Goal: Task Accomplishment & Management: Use online tool/utility

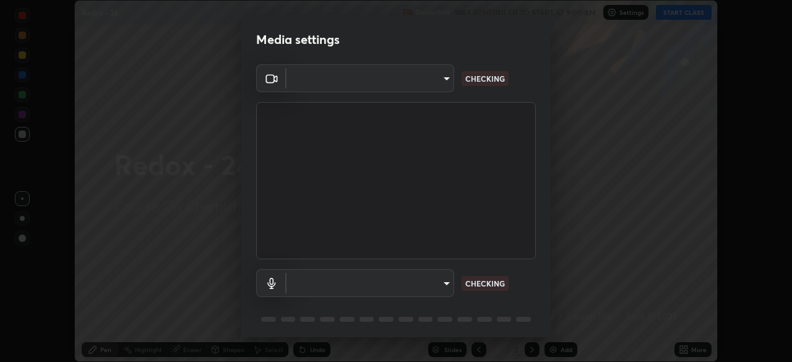
scroll to position [362, 791]
type input "6c2cbd707de14d6f22ad6aa38dcece7be3c4addb00b53b9d4bb55d2e14cdbb5a"
type input "c108463416e0f654911d3f2d5d8dc70540b561df972e8d28c90434f423b2e045"
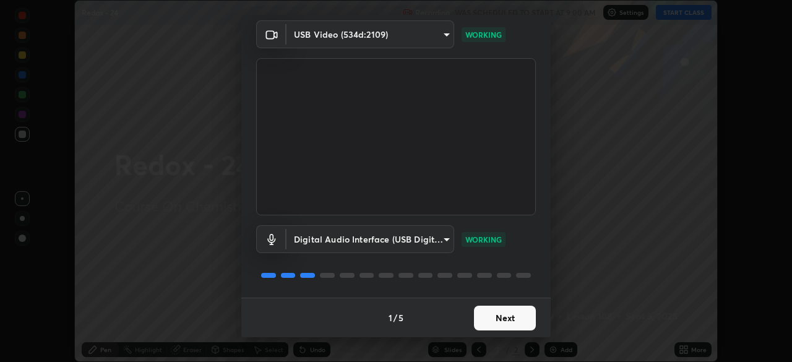
click at [500, 323] on button "Next" at bounding box center [505, 318] width 62 height 25
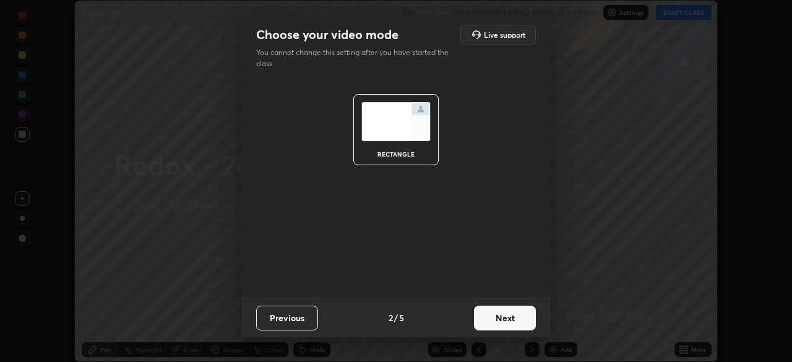
scroll to position [0, 0]
click at [504, 320] on button "Next" at bounding box center [505, 318] width 62 height 25
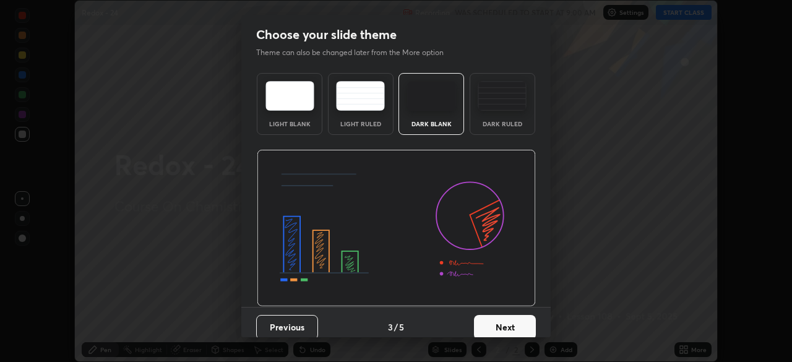
click at [509, 320] on button "Next" at bounding box center [505, 327] width 62 height 25
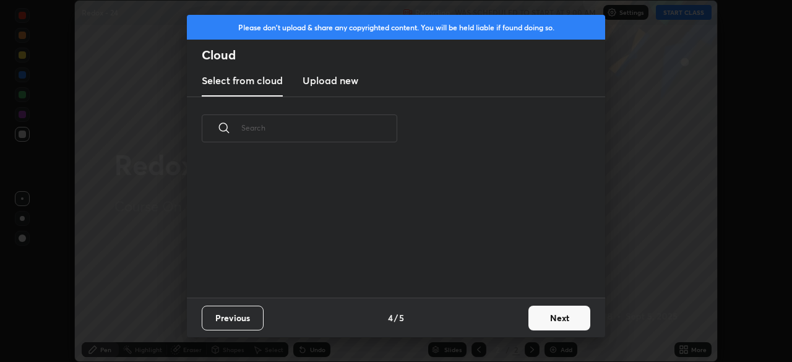
click at [547, 316] on button "Next" at bounding box center [559, 318] width 62 height 25
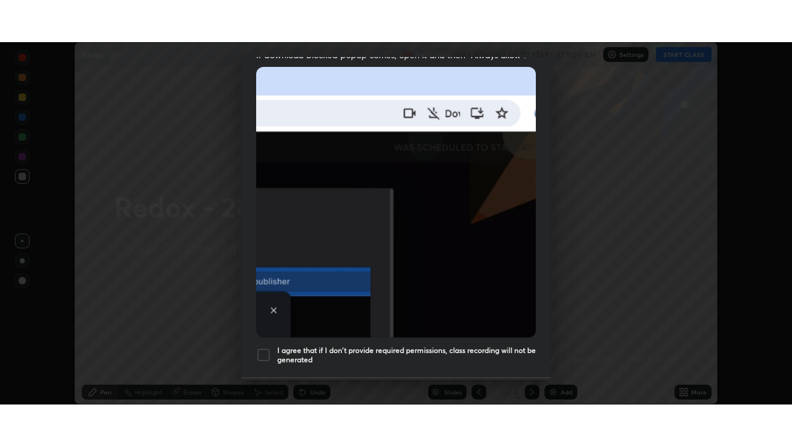
scroll to position [296, 0]
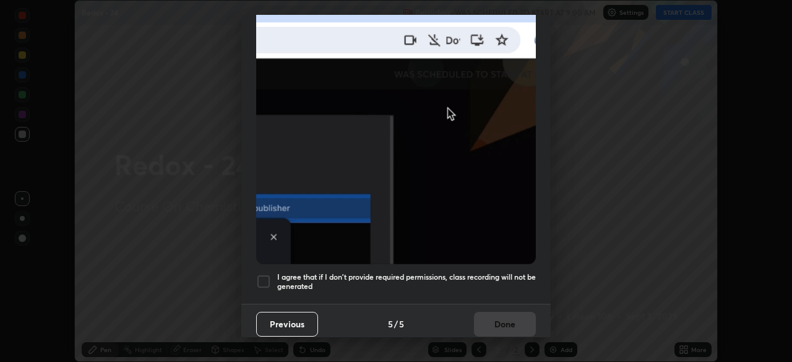
click at [345, 279] on h5 "I agree that if I don't provide required permissions, class recording will not …" at bounding box center [406, 281] width 259 height 19
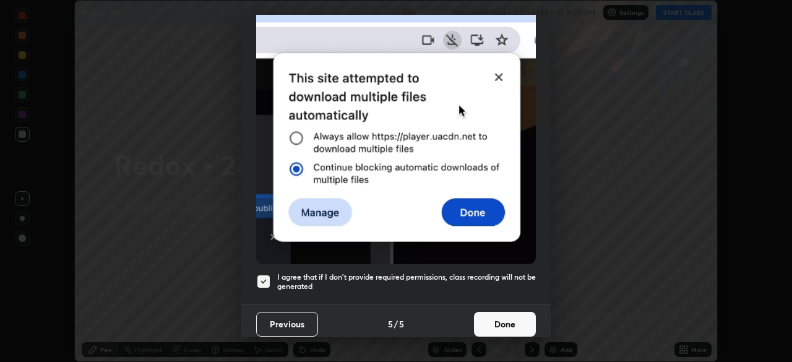
click at [488, 319] on button "Done" at bounding box center [505, 324] width 62 height 25
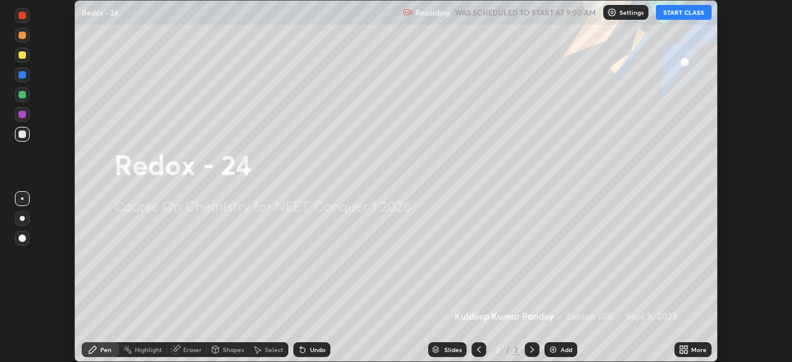
click at [681, 347] on icon at bounding box center [681, 347] width 3 height 3
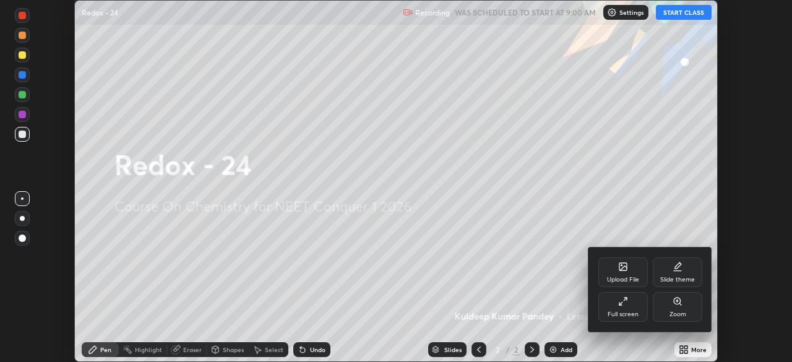
click at [625, 308] on div "Full screen" at bounding box center [623, 307] width 50 height 30
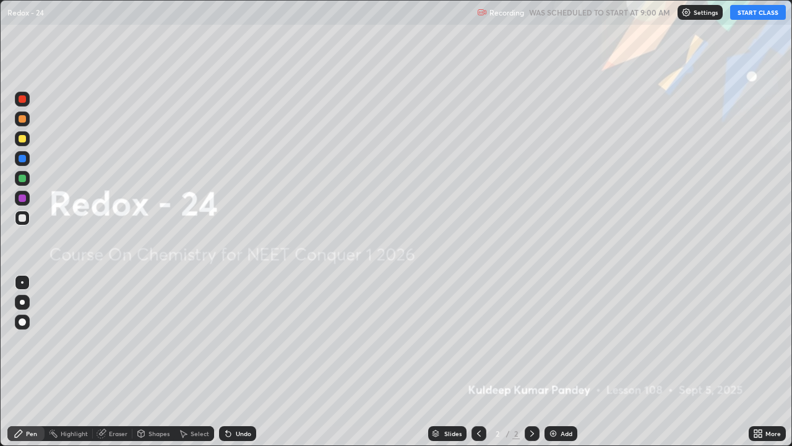
scroll to position [446, 792]
click at [734, 12] on button "START CLASS" at bounding box center [758, 12] width 56 height 15
click at [553, 361] on img at bounding box center [553, 433] width 10 height 10
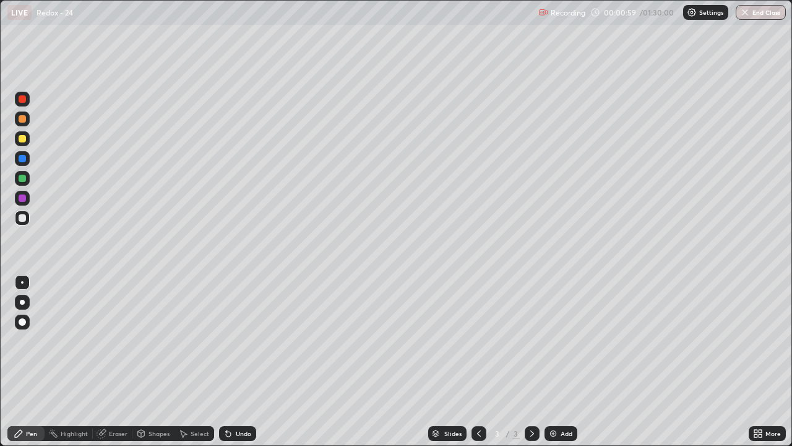
click at [550, 361] on img at bounding box center [553, 433] width 10 height 10
click at [552, 361] on img at bounding box center [553, 433] width 10 height 10
click at [554, 361] on img at bounding box center [553, 433] width 10 height 10
click at [553, 361] on img at bounding box center [553, 433] width 10 height 10
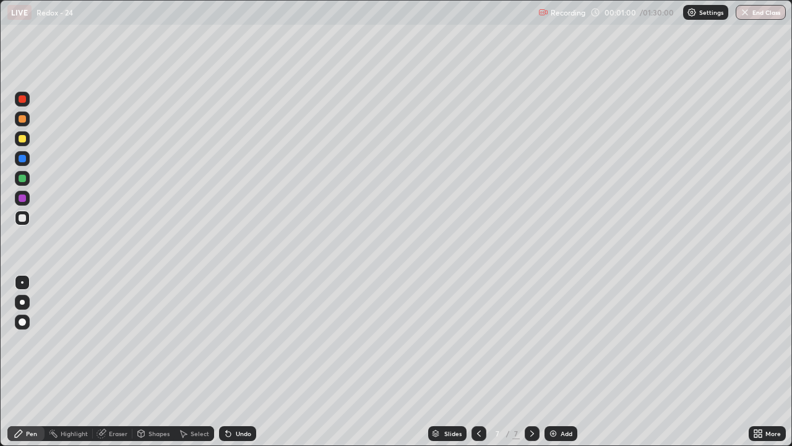
click at [553, 361] on img at bounding box center [553, 433] width 10 height 10
click at [551, 361] on img at bounding box center [553, 433] width 10 height 10
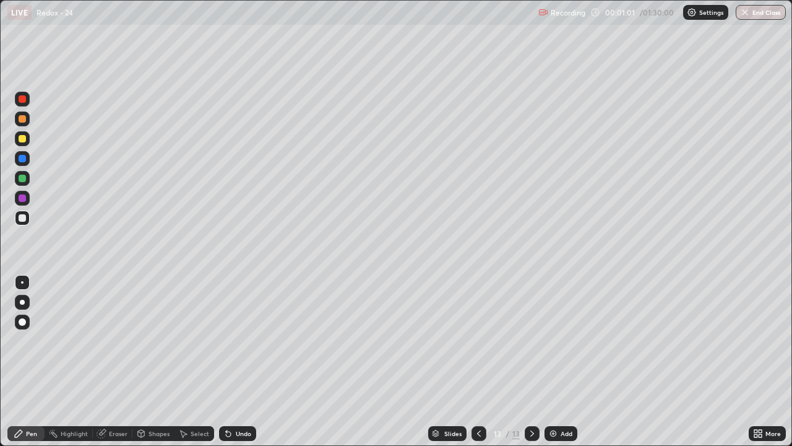
click at [551, 361] on img at bounding box center [553, 433] width 10 height 10
click at [550, 361] on img at bounding box center [553, 433] width 10 height 10
click at [551, 361] on img at bounding box center [553, 433] width 10 height 10
click at [553, 361] on img at bounding box center [553, 433] width 10 height 10
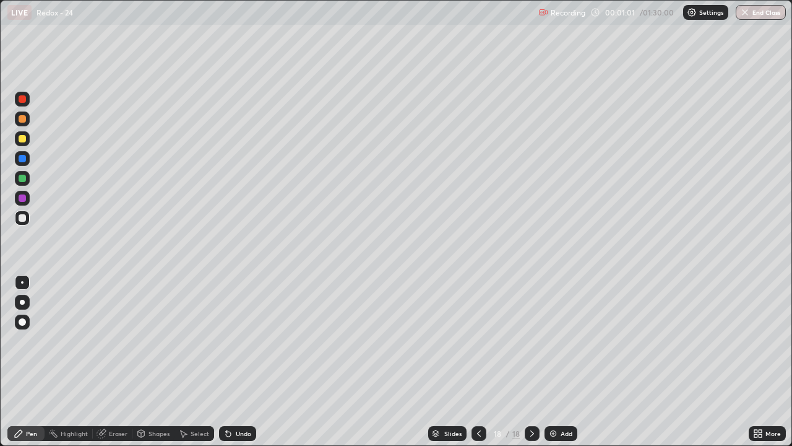
click at [552, 361] on img at bounding box center [553, 433] width 10 height 10
click at [551, 361] on img at bounding box center [553, 433] width 10 height 10
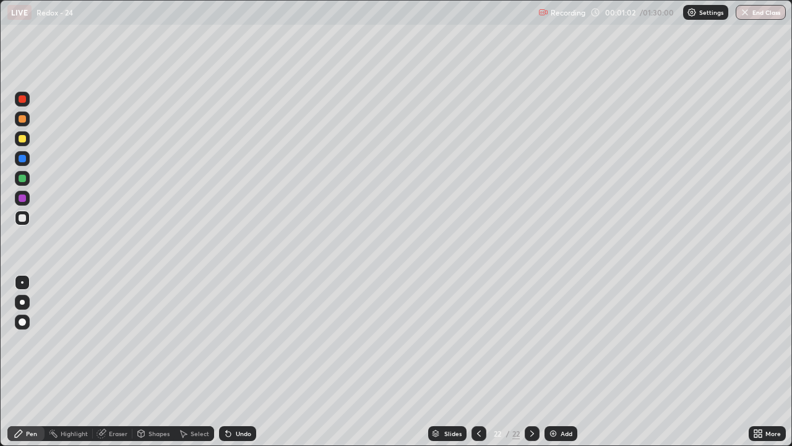
click at [551, 361] on img at bounding box center [553, 433] width 10 height 10
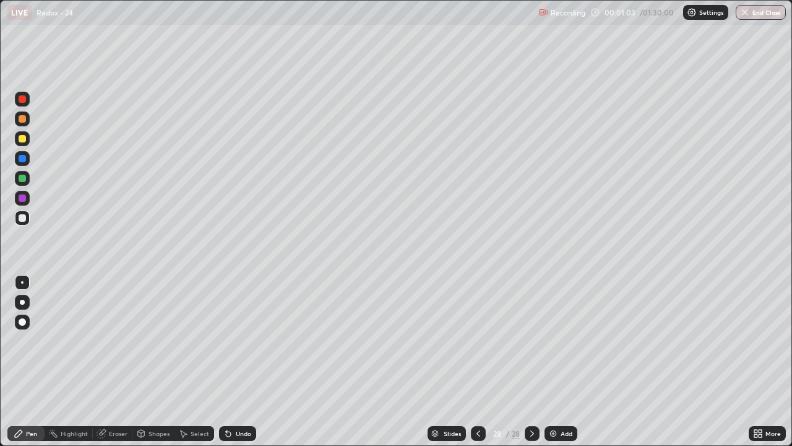
click at [554, 361] on img at bounding box center [553, 433] width 10 height 10
click at [553, 361] on img at bounding box center [553, 433] width 10 height 10
click at [551, 361] on img at bounding box center [554, 433] width 10 height 10
click at [551, 361] on img at bounding box center [553, 433] width 10 height 10
click at [553, 361] on img at bounding box center [553, 433] width 10 height 10
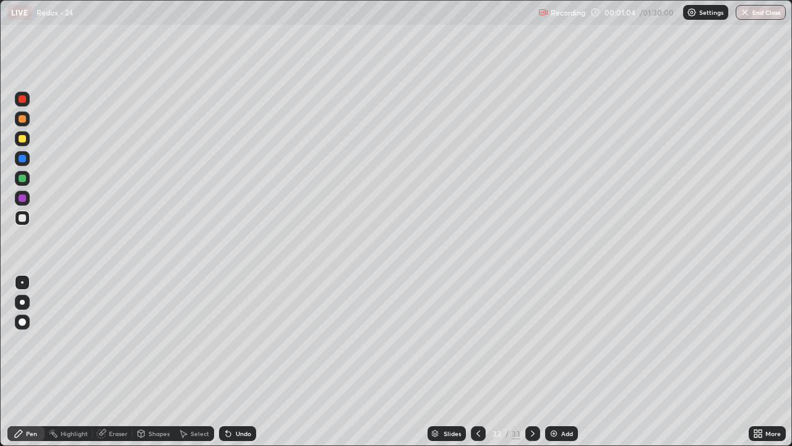
click at [554, 361] on img at bounding box center [554, 433] width 10 height 10
click at [477, 361] on icon at bounding box center [478, 433] width 10 height 10
click at [478, 361] on icon at bounding box center [478, 433] width 10 height 10
click at [477, 361] on icon at bounding box center [478, 433] width 10 height 10
click at [476, 361] on icon at bounding box center [478, 433] width 4 height 6
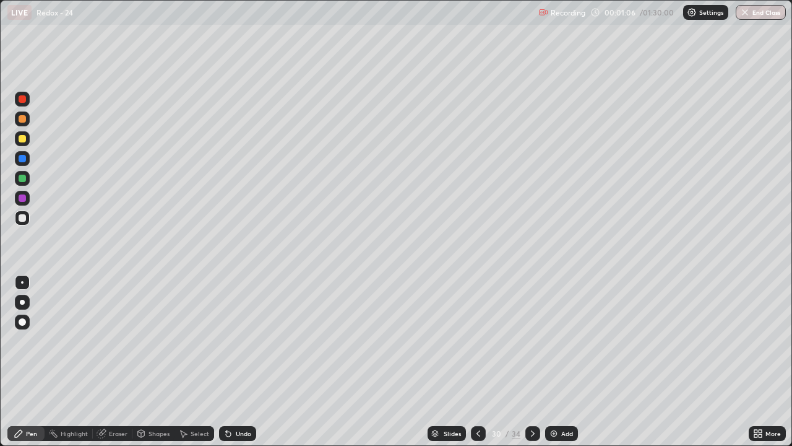
click at [477, 361] on icon at bounding box center [478, 433] width 10 height 10
click at [476, 361] on icon at bounding box center [478, 433] width 4 height 6
click at [479, 361] on icon at bounding box center [478, 433] width 10 height 10
click at [478, 361] on icon at bounding box center [478, 433] width 10 height 10
click at [476, 361] on icon at bounding box center [478, 433] width 4 height 6
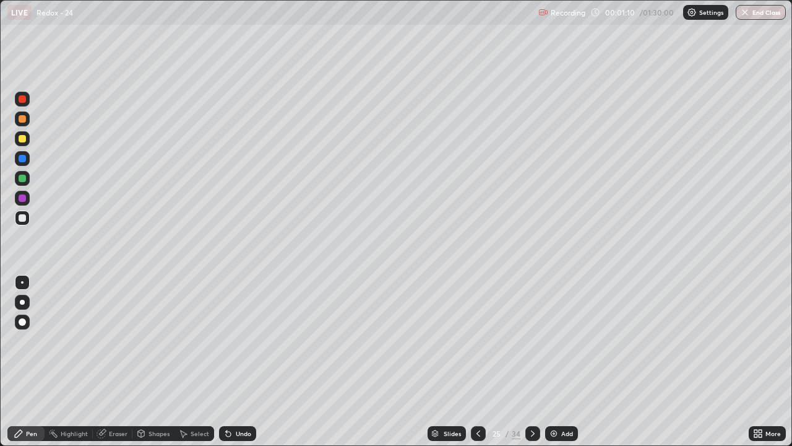
click at [477, 361] on icon at bounding box center [478, 433] width 4 height 6
click at [476, 361] on icon at bounding box center [478, 433] width 4 height 6
click at [477, 361] on icon at bounding box center [478, 433] width 4 height 6
click at [478, 361] on icon at bounding box center [478, 433] width 10 height 10
click at [477, 361] on icon at bounding box center [478, 433] width 10 height 10
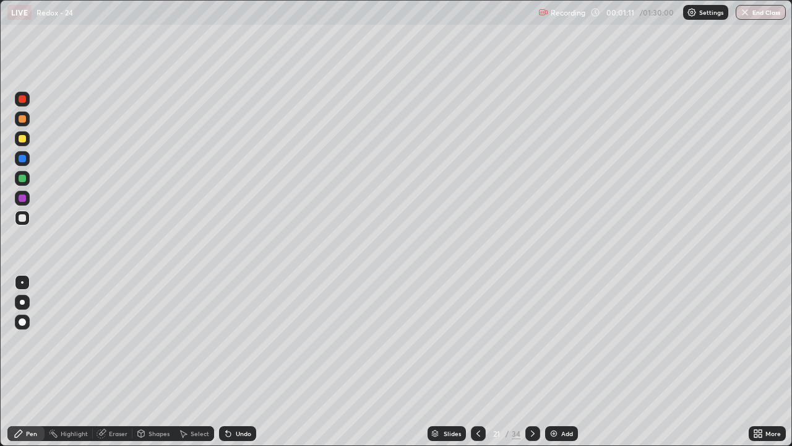
click at [477, 361] on icon at bounding box center [478, 433] width 10 height 10
click at [478, 361] on icon at bounding box center [478, 433] width 10 height 10
click at [477, 361] on icon at bounding box center [478, 433] width 10 height 10
click at [479, 361] on icon at bounding box center [478, 433] width 10 height 10
click at [478, 361] on icon at bounding box center [478, 433] width 10 height 10
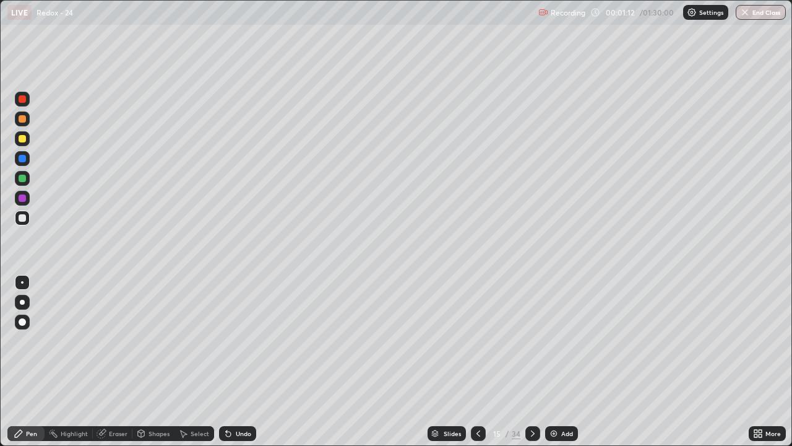
click at [478, 361] on icon at bounding box center [478, 433] width 10 height 10
click at [479, 361] on icon at bounding box center [478, 433] width 10 height 10
click at [478, 361] on icon at bounding box center [478, 433] width 10 height 10
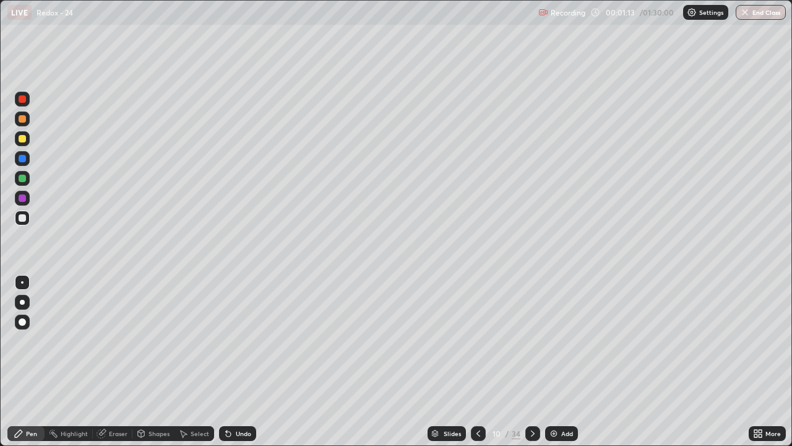
click at [477, 361] on icon at bounding box center [478, 433] width 4 height 6
click at [478, 361] on icon at bounding box center [478, 433] width 10 height 10
click at [479, 361] on icon at bounding box center [478, 433] width 10 height 10
click at [478, 361] on icon at bounding box center [478, 433] width 10 height 10
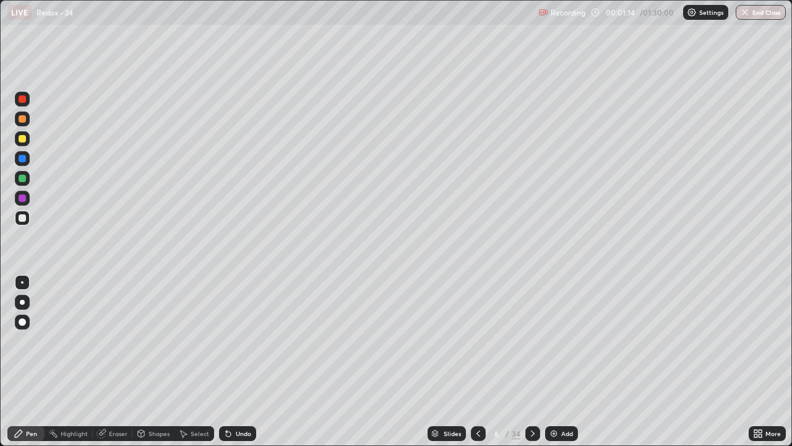
click at [478, 361] on icon at bounding box center [478, 433] width 10 height 10
click at [532, 361] on icon at bounding box center [533, 433] width 4 height 6
click at [22, 302] on div at bounding box center [22, 301] width 5 height 5
click at [531, 361] on icon at bounding box center [533, 433] width 10 height 10
click at [84, 361] on div "Highlight" at bounding box center [74, 433] width 27 height 6
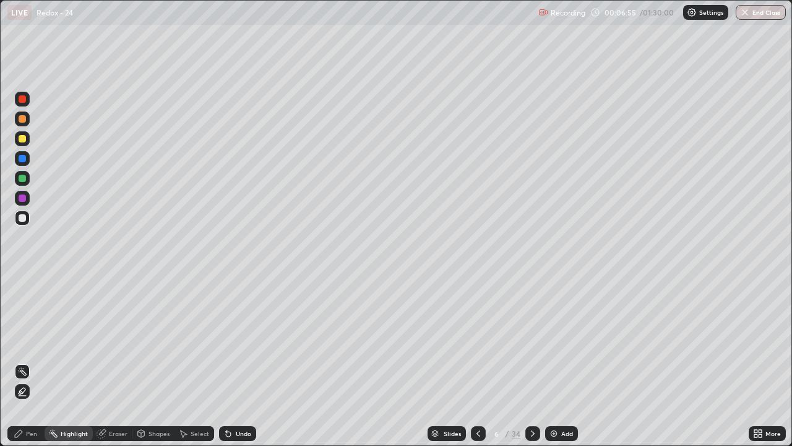
click at [114, 361] on div "Eraser" at bounding box center [118, 433] width 19 height 6
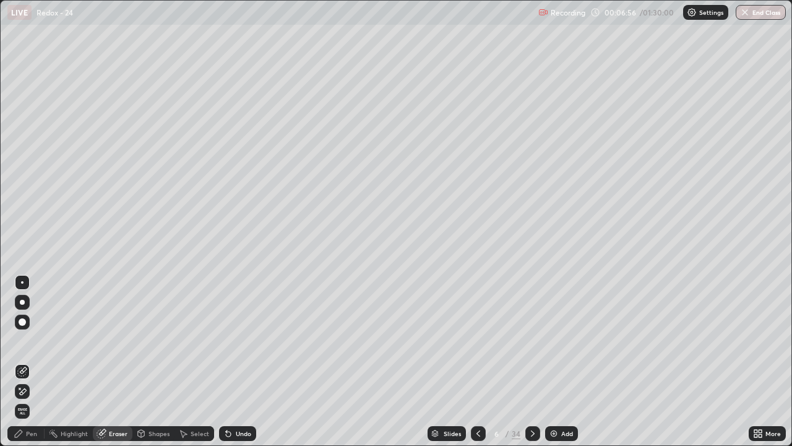
click at [37, 361] on div "Pen" at bounding box center [31, 433] width 11 height 6
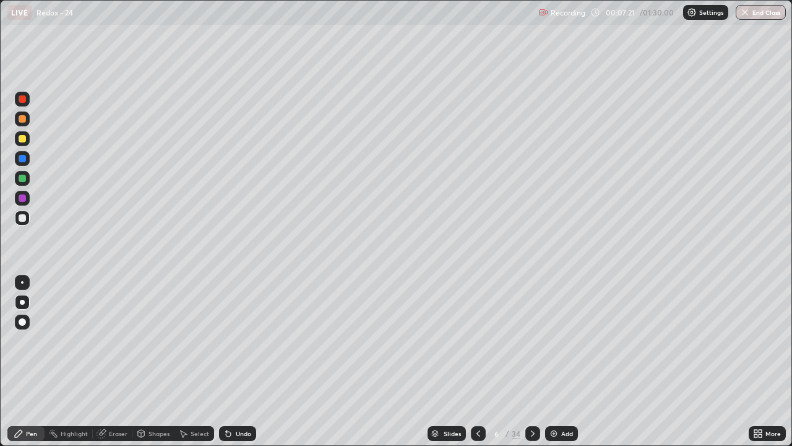
click at [120, 361] on div "Eraser" at bounding box center [113, 433] width 40 height 15
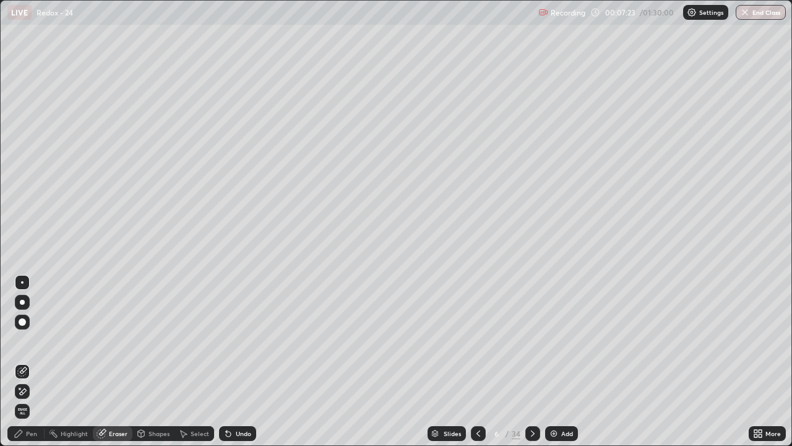
click at [37, 361] on div "Pen" at bounding box center [25, 433] width 37 height 15
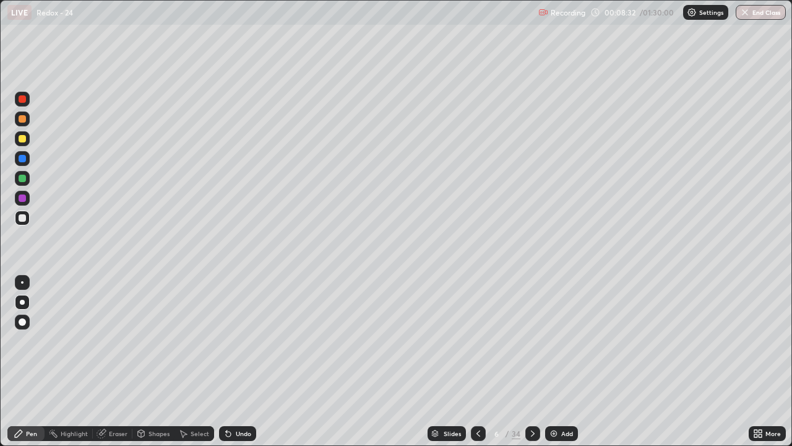
click at [531, 361] on icon at bounding box center [533, 433] width 4 height 6
click at [114, 361] on div "Eraser" at bounding box center [118, 433] width 19 height 6
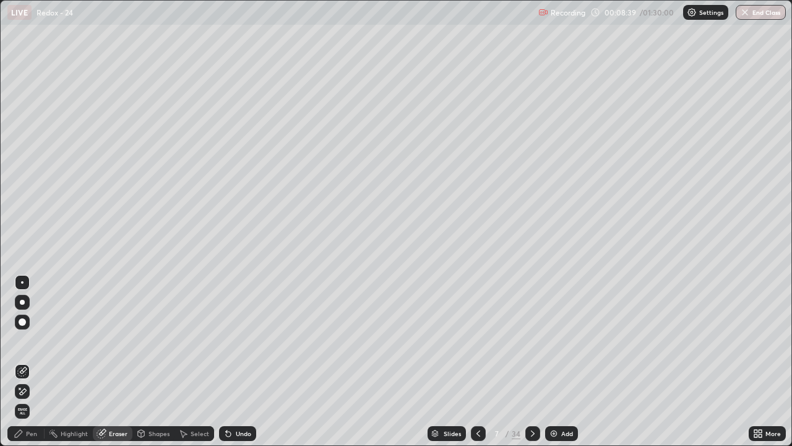
click at [33, 361] on div "Pen" at bounding box center [31, 433] width 11 height 6
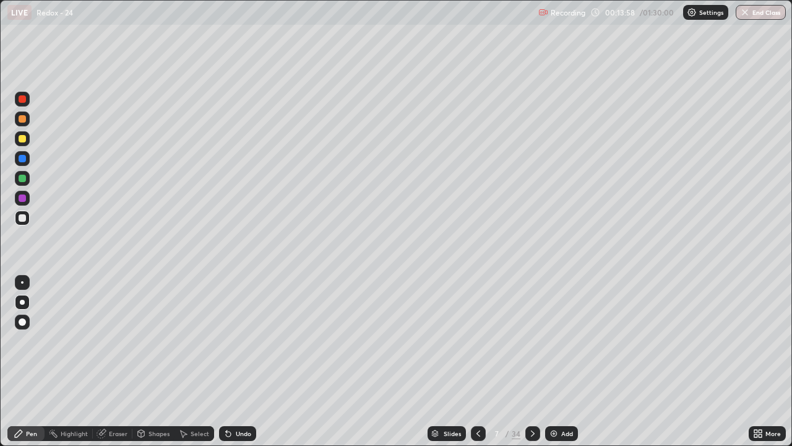
click at [530, 361] on icon at bounding box center [533, 433] width 10 height 10
click at [478, 361] on icon at bounding box center [478, 433] width 10 height 10
click at [123, 361] on div "Eraser" at bounding box center [113, 433] width 40 height 15
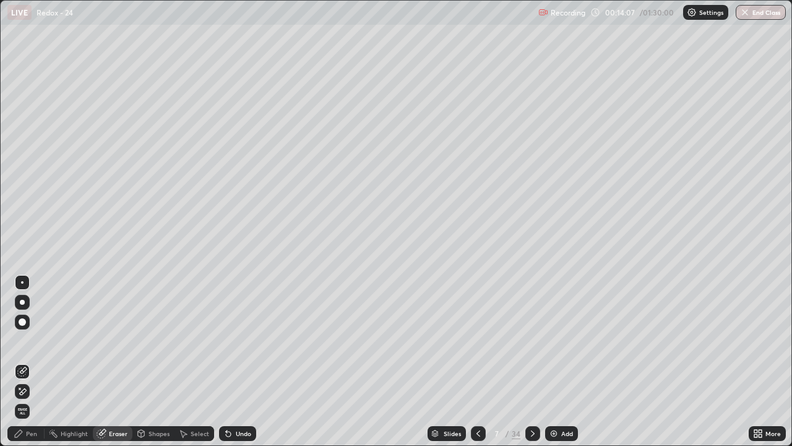
click at [32, 361] on div "Pen" at bounding box center [31, 433] width 11 height 6
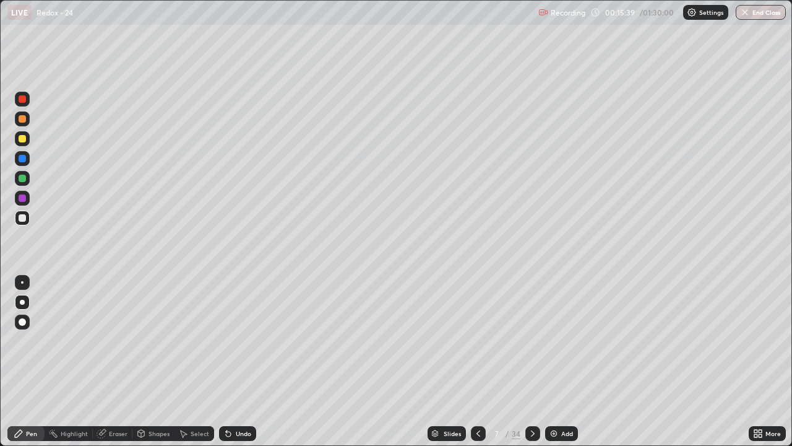
click at [530, 361] on icon at bounding box center [533, 433] width 10 height 10
click at [475, 361] on icon at bounding box center [478, 433] width 10 height 10
click at [532, 361] on icon at bounding box center [533, 433] width 4 height 6
click at [113, 361] on div "Eraser" at bounding box center [118, 433] width 19 height 6
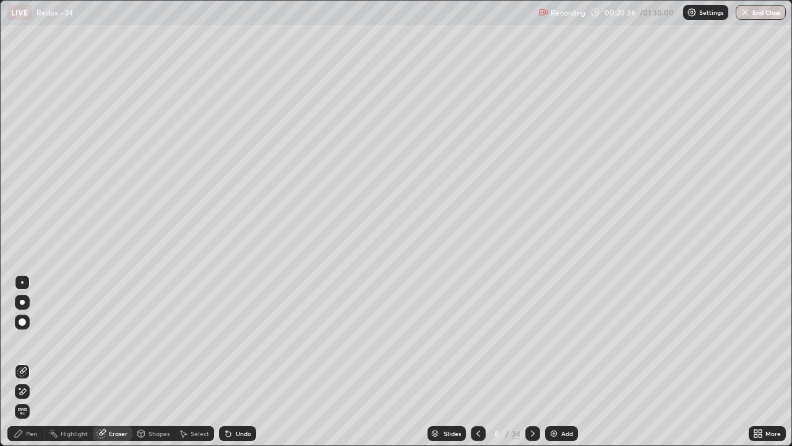
click at [30, 361] on div "Pen" at bounding box center [31, 433] width 11 height 6
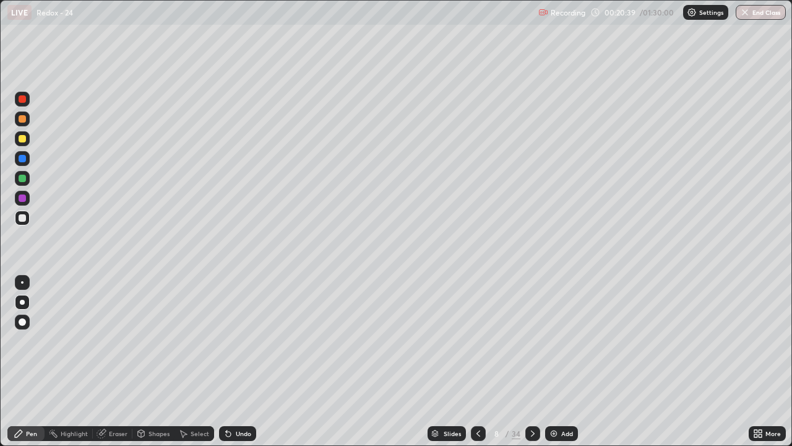
click at [112, 361] on div "Eraser" at bounding box center [118, 433] width 19 height 6
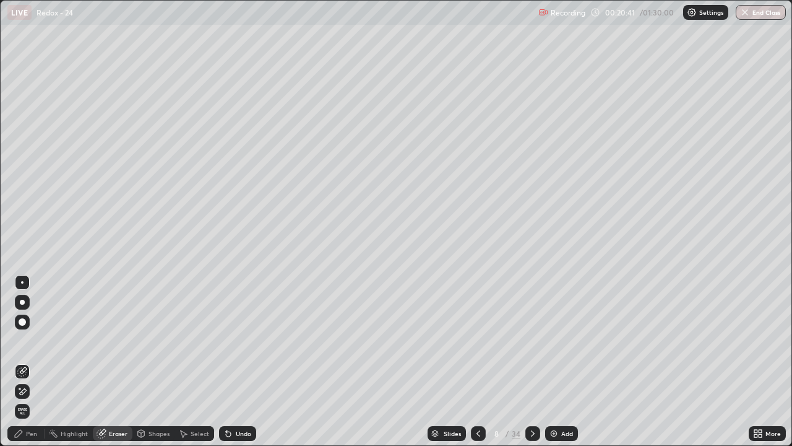
click at [30, 361] on div "Pen" at bounding box center [31, 433] width 11 height 6
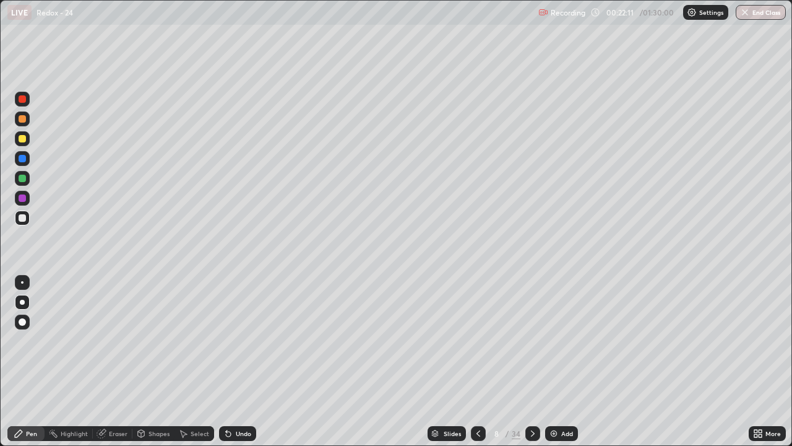
click at [116, 361] on div "Eraser" at bounding box center [118, 433] width 19 height 6
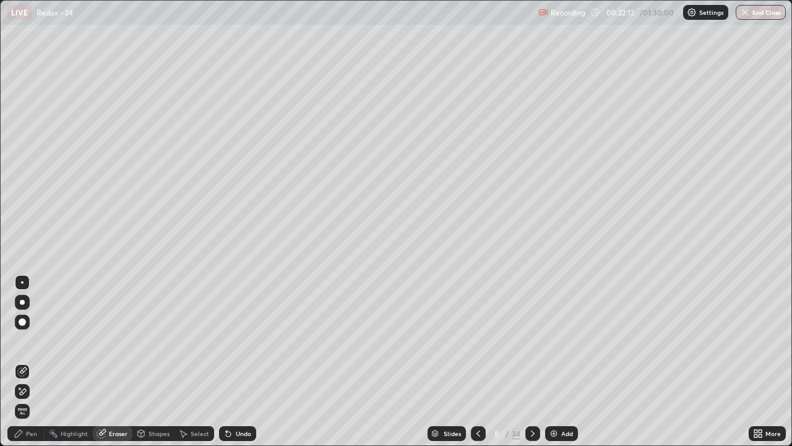
click at [33, 361] on div "Pen" at bounding box center [31, 433] width 11 height 6
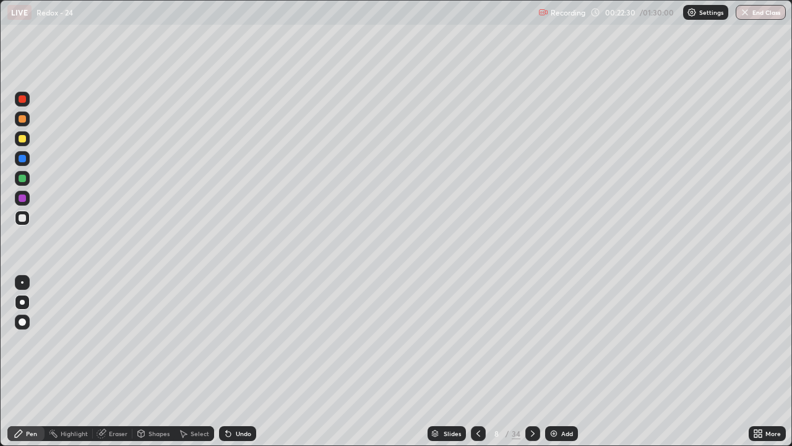
click at [114, 361] on div "Eraser" at bounding box center [118, 433] width 19 height 6
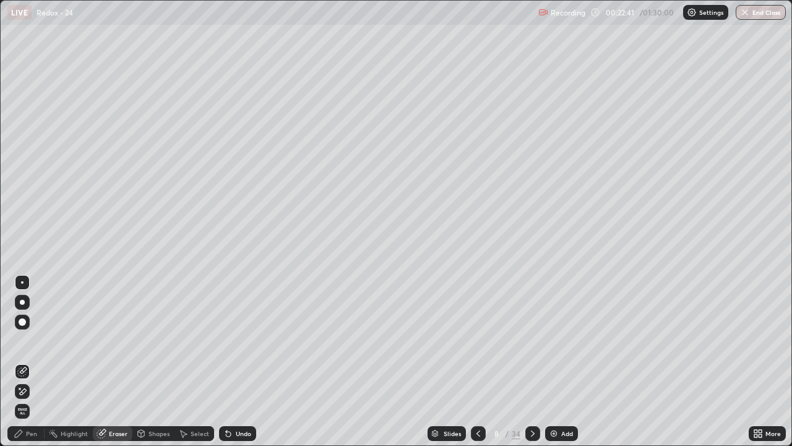
click at [33, 361] on div "Pen" at bounding box center [31, 433] width 11 height 6
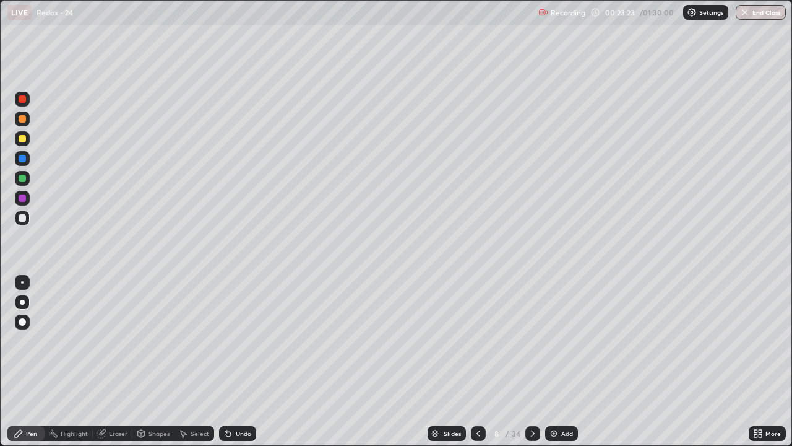
click at [37, 361] on div "Pen" at bounding box center [31, 433] width 11 height 6
click at [113, 361] on div "Eraser" at bounding box center [118, 433] width 19 height 6
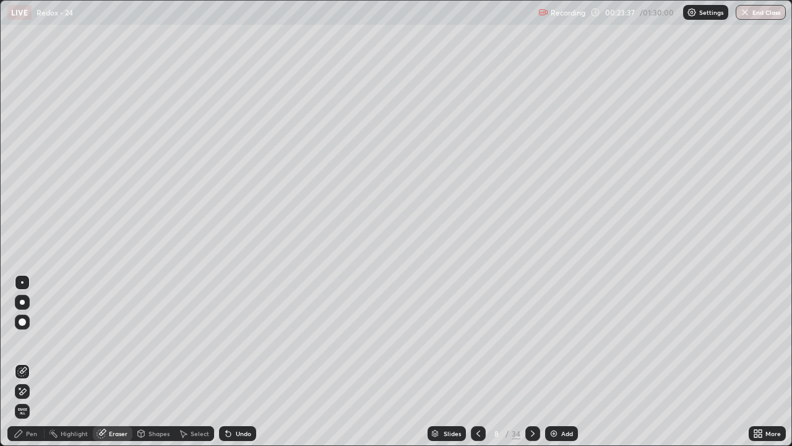
click at [33, 361] on div "Pen" at bounding box center [31, 433] width 11 height 6
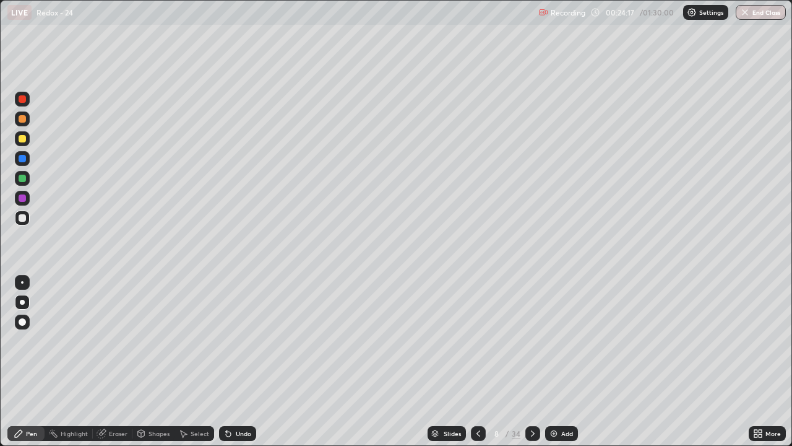
click at [112, 361] on div "Eraser" at bounding box center [118, 433] width 19 height 6
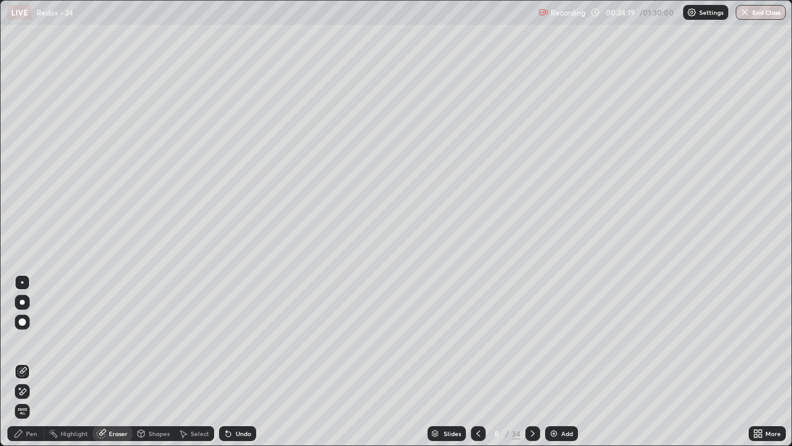
click at [31, 361] on div "Pen" at bounding box center [31, 433] width 11 height 6
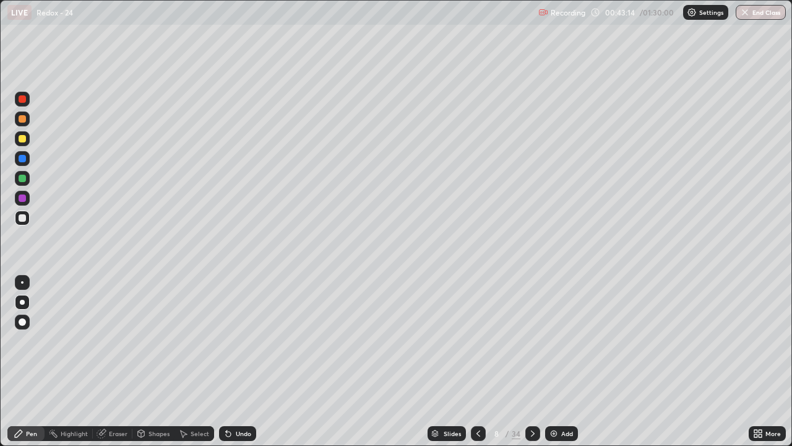
click at [528, 361] on icon at bounding box center [533, 433] width 10 height 10
click at [478, 361] on icon at bounding box center [478, 433] width 10 height 10
click at [531, 361] on icon at bounding box center [533, 433] width 10 height 10
click at [472, 361] on div at bounding box center [478, 433] width 15 height 15
click at [531, 361] on icon at bounding box center [533, 433] width 10 height 10
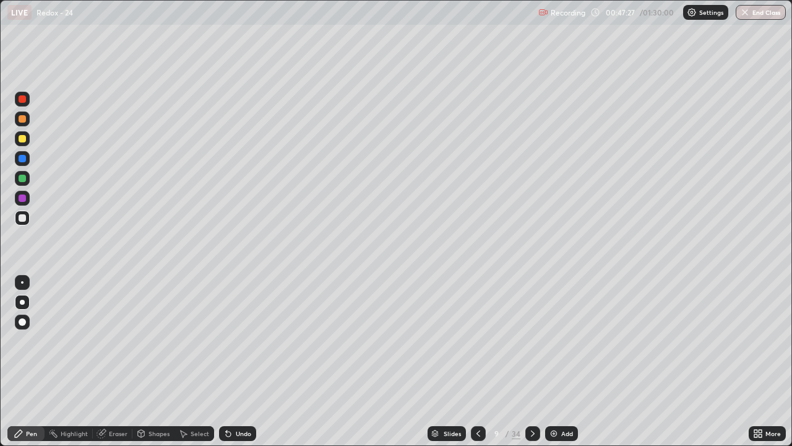
click at [123, 361] on div "Eraser" at bounding box center [118, 433] width 19 height 6
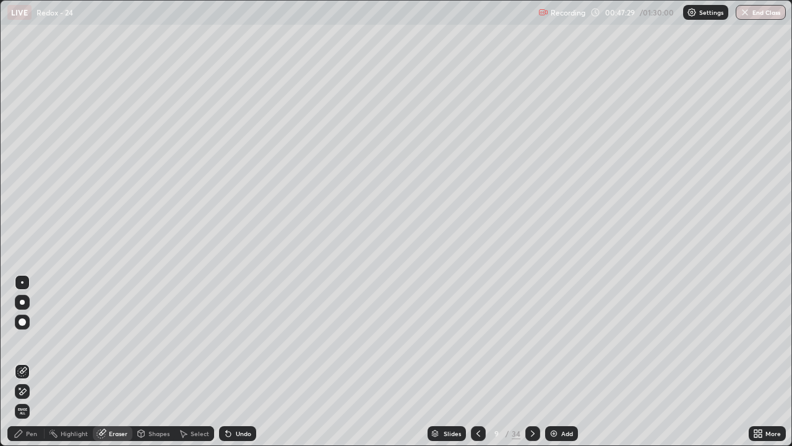
click at [32, 361] on div "Pen" at bounding box center [31, 433] width 11 height 6
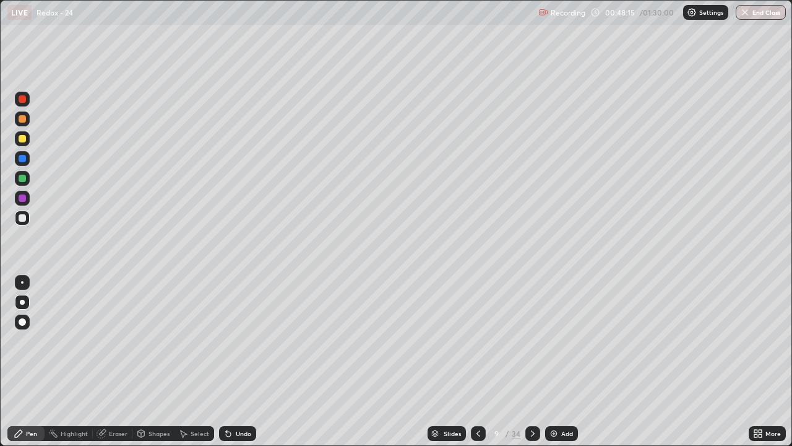
click at [531, 361] on icon at bounding box center [533, 433] width 10 height 10
click at [116, 361] on div "Eraser" at bounding box center [118, 433] width 19 height 6
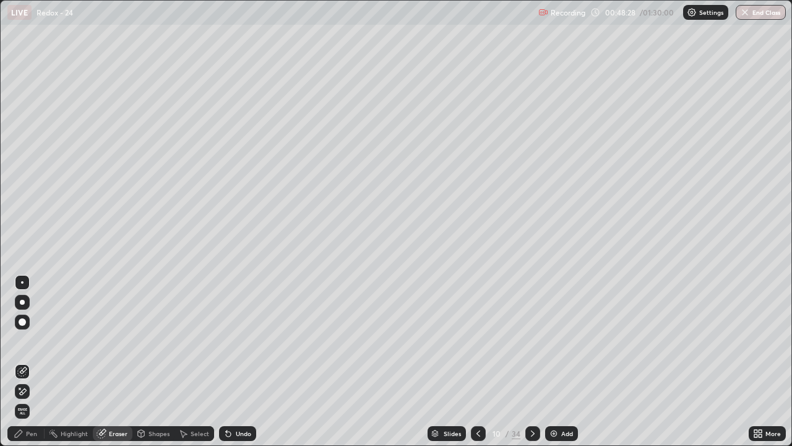
click at [37, 361] on div "Pen" at bounding box center [25, 433] width 37 height 15
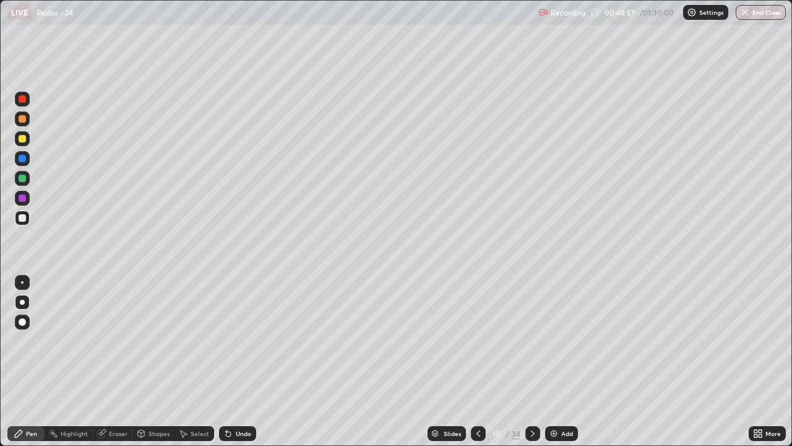
click at [121, 361] on div "Eraser" at bounding box center [118, 433] width 19 height 6
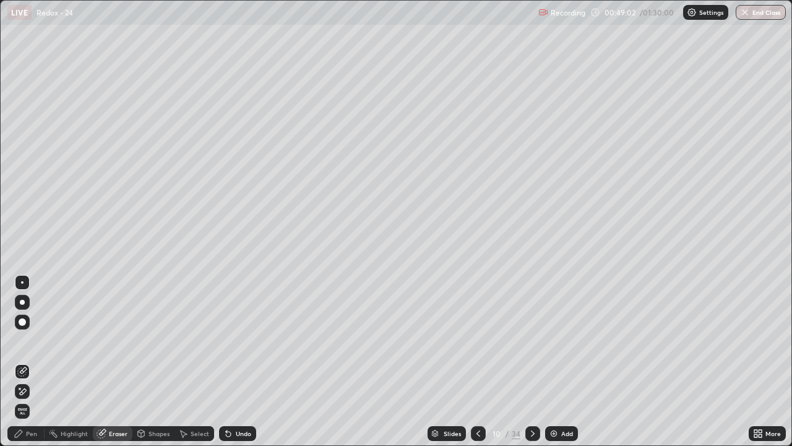
click at [31, 361] on div "Pen" at bounding box center [31, 433] width 11 height 6
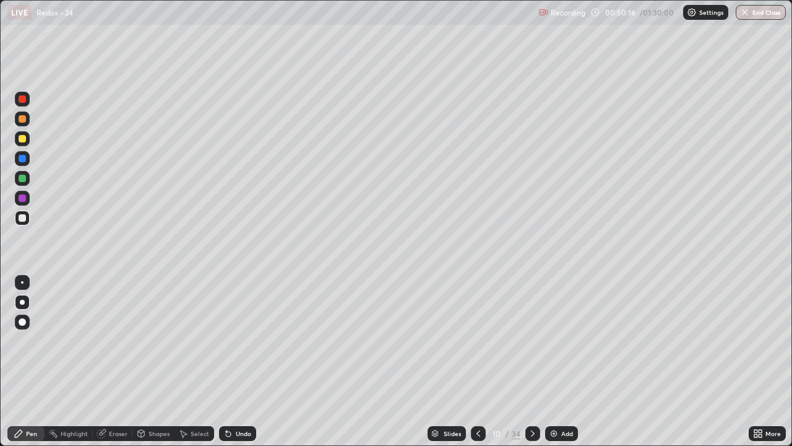
click at [473, 361] on icon at bounding box center [478, 433] width 10 height 10
click at [477, 361] on icon at bounding box center [478, 433] width 10 height 10
click at [529, 361] on icon at bounding box center [533, 433] width 10 height 10
click at [116, 361] on div "Eraser" at bounding box center [118, 433] width 19 height 6
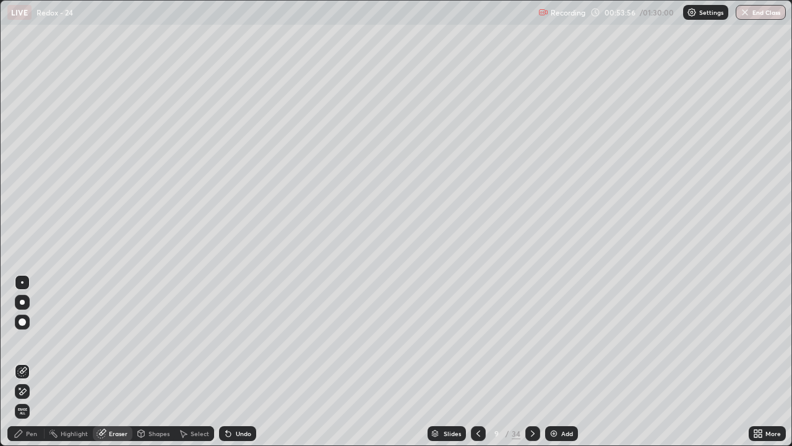
click at [533, 361] on icon at bounding box center [533, 433] width 10 height 10
click at [39, 361] on div "Pen" at bounding box center [25, 433] width 37 height 15
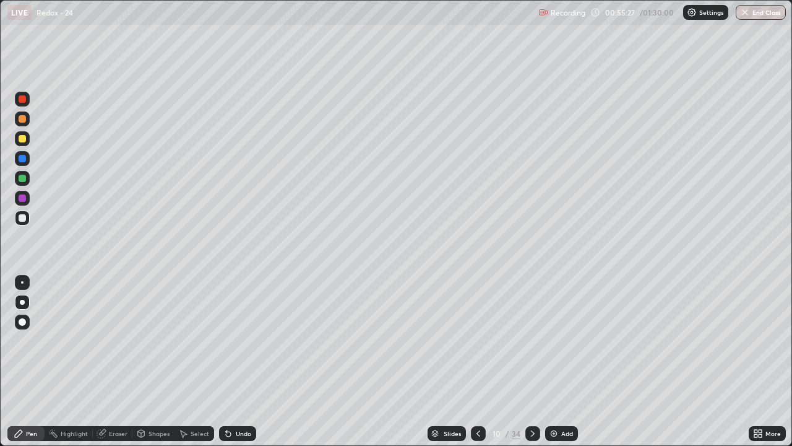
click at [526, 361] on div at bounding box center [532, 433] width 15 height 15
click at [118, 361] on div "Eraser" at bounding box center [118, 433] width 19 height 6
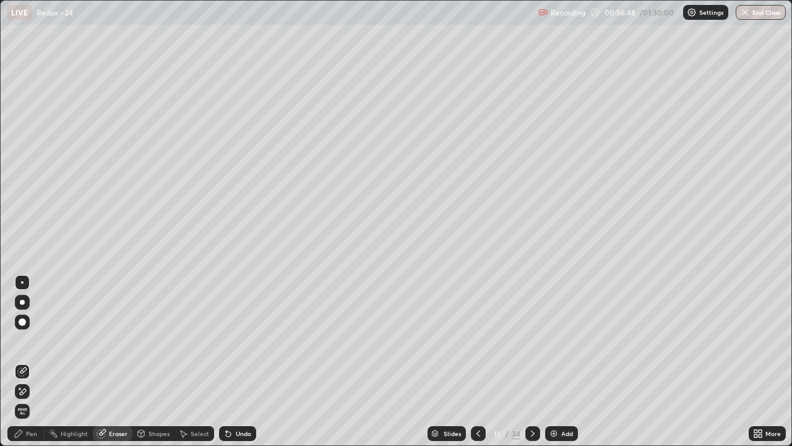
click at [29, 361] on div "Pen" at bounding box center [31, 433] width 11 height 6
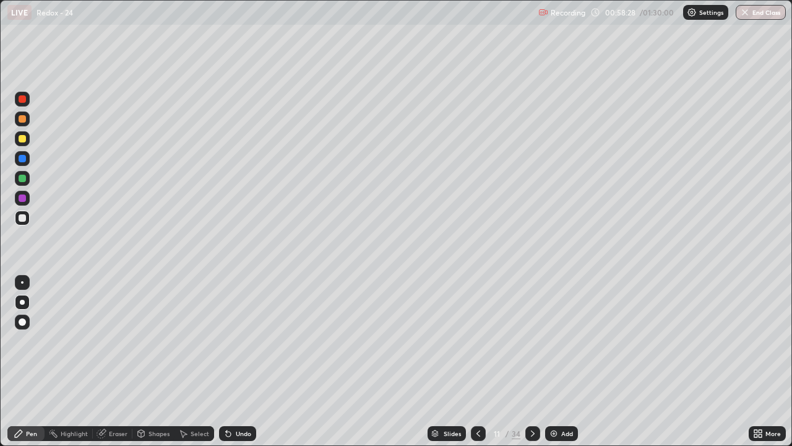
click at [116, 361] on div "Eraser" at bounding box center [118, 433] width 19 height 6
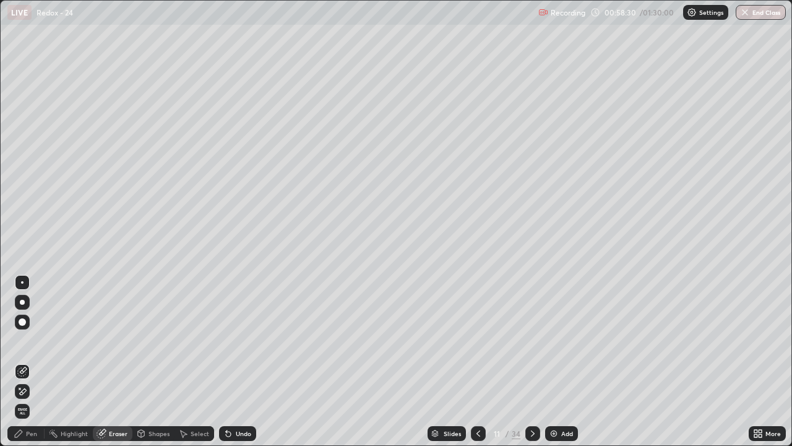
click at [33, 361] on div "Pen" at bounding box center [31, 433] width 11 height 6
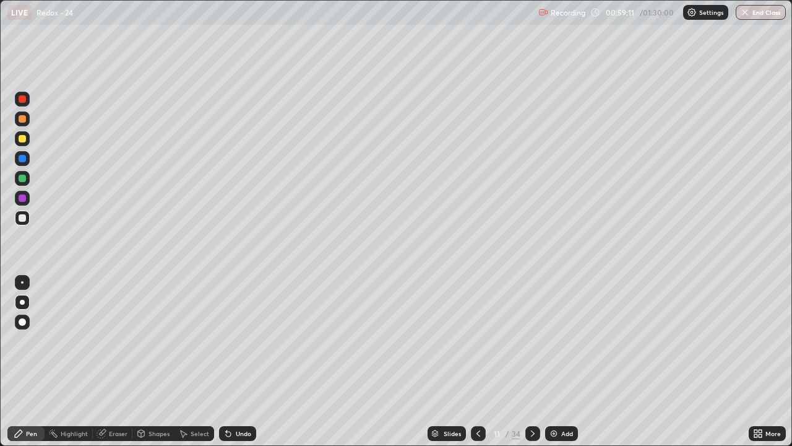
click at [532, 361] on icon at bounding box center [533, 433] width 10 height 10
click at [118, 361] on div "Eraser" at bounding box center [118, 433] width 19 height 6
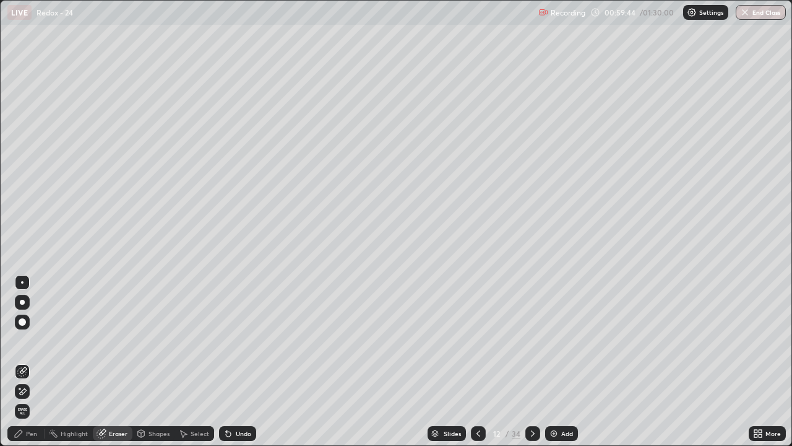
click at [32, 361] on div "Pen" at bounding box center [31, 433] width 11 height 6
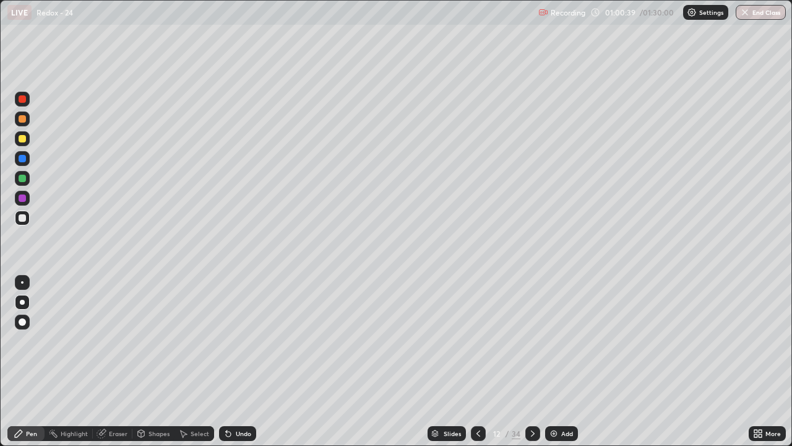
click at [119, 361] on div "Eraser" at bounding box center [118, 433] width 19 height 6
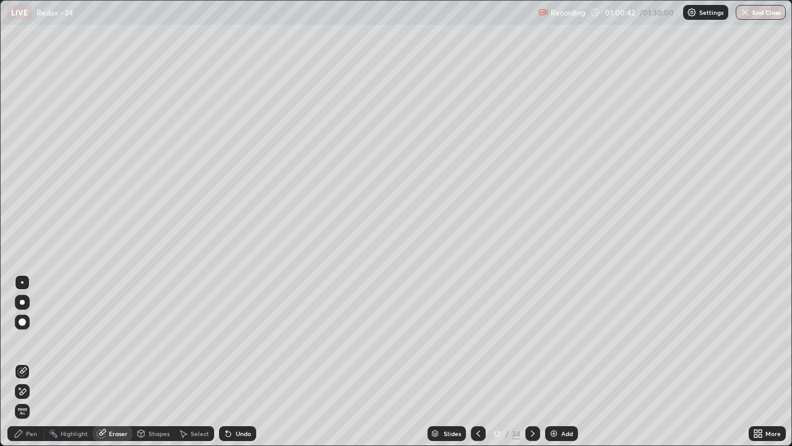
click at [34, 361] on div "Pen" at bounding box center [31, 433] width 11 height 6
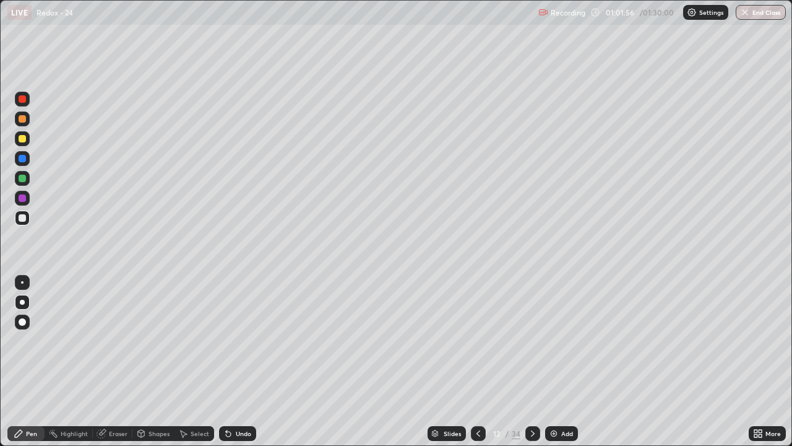
click at [532, 361] on icon at bounding box center [533, 433] width 10 height 10
click at [116, 361] on div "Eraser" at bounding box center [118, 433] width 19 height 6
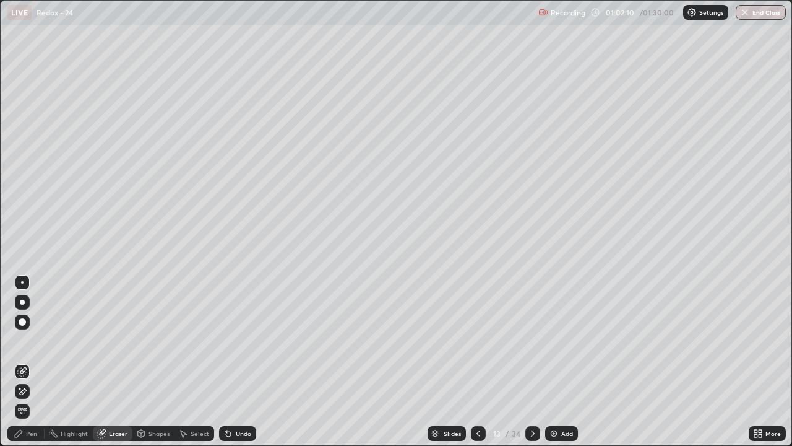
click at [32, 361] on div "Pen" at bounding box center [31, 433] width 11 height 6
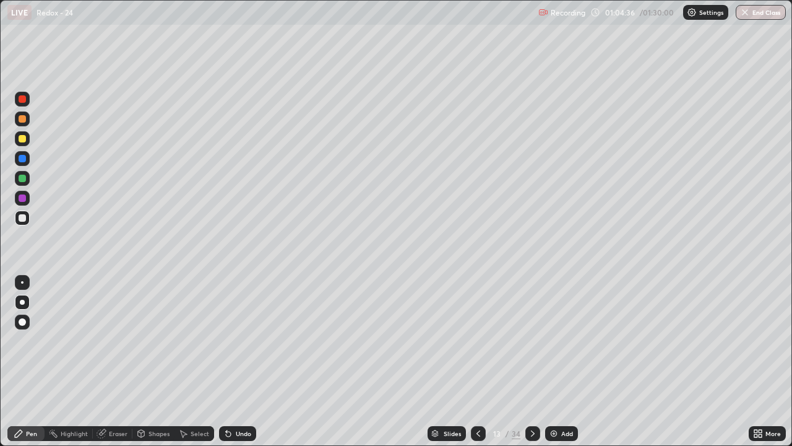
click at [119, 361] on div "Eraser" at bounding box center [118, 433] width 19 height 6
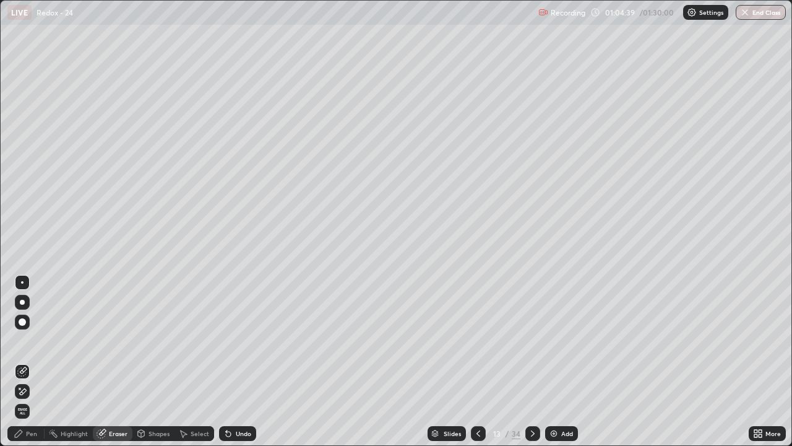
click at [33, 361] on div "Pen" at bounding box center [31, 433] width 11 height 6
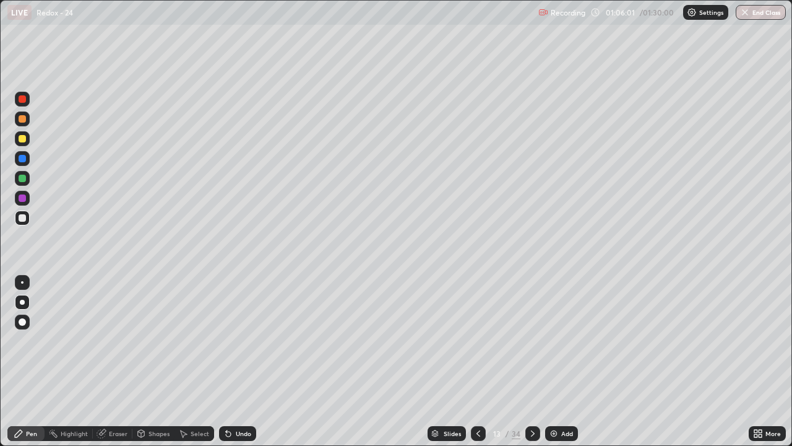
click at [530, 361] on icon at bounding box center [533, 433] width 10 height 10
click at [290, 361] on div "Slides 14 / 34 Add" at bounding box center [502, 433] width 493 height 25
click at [417, 361] on div "Slides 14 / 34 Add" at bounding box center [502, 433] width 493 height 25
click at [481, 361] on div at bounding box center [478, 433] width 15 height 25
click at [477, 361] on icon at bounding box center [478, 433] width 10 height 10
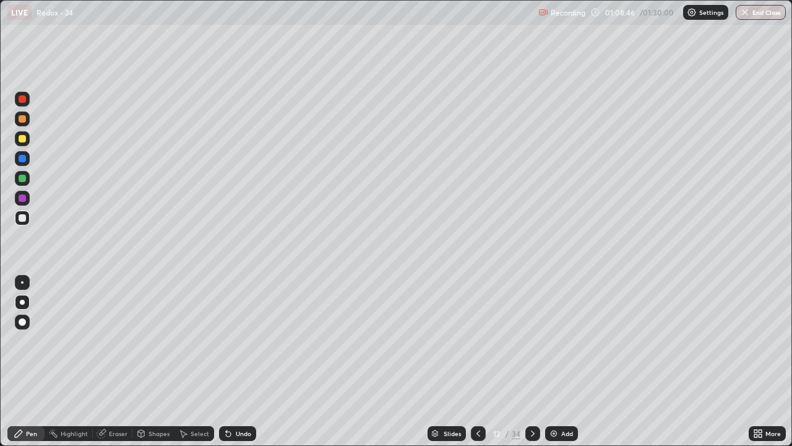
click at [525, 361] on div at bounding box center [532, 433] width 15 height 15
click at [530, 361] on icon at bounding box center [533, 433] width 10 height 10
click at [112, 361] on div "Eraser" at bounding box center [118, 433] width 19 height 6
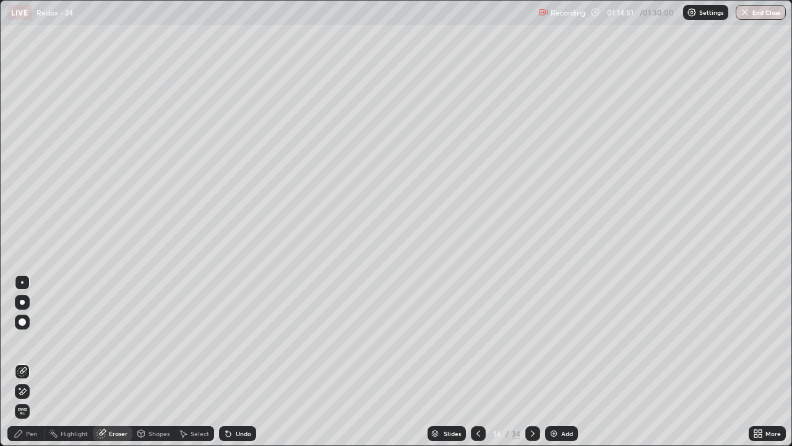
click at [532, 361] on icon at bounding box center [533, 433] width 10 height 10
click at [33, 361] on div "Pen" at bounding box center [31, 433] width 11 height 6
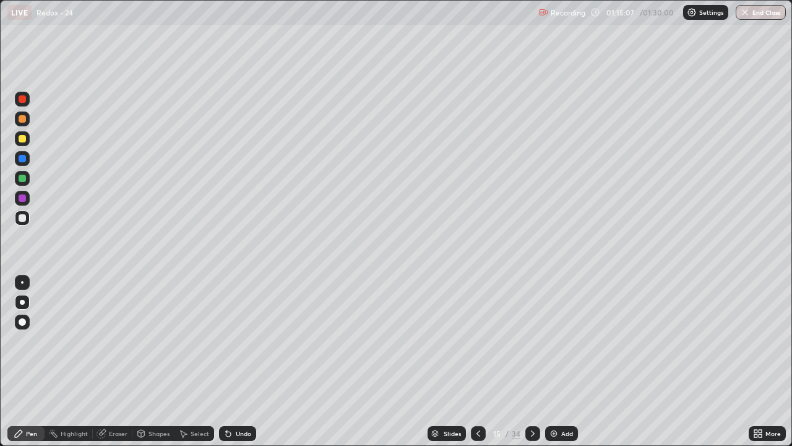
click at [114, 361] on div "Eraser" at bounding box center [118, 433] width 19 height 6
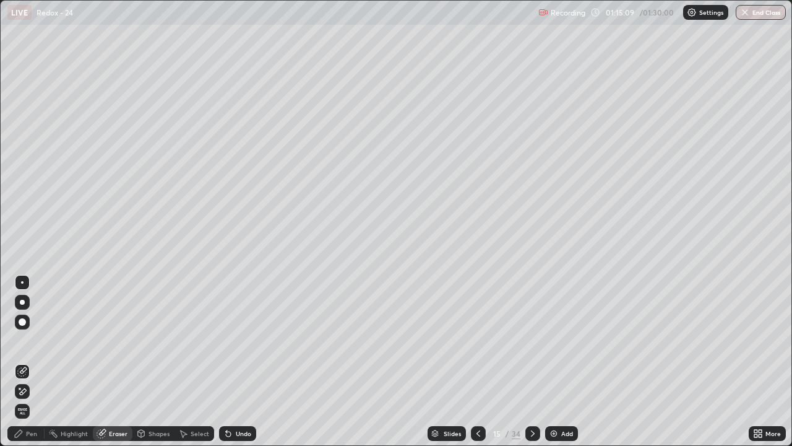
click at [22, 361] on icon at bounding box center [19, 433] width 10 height 10
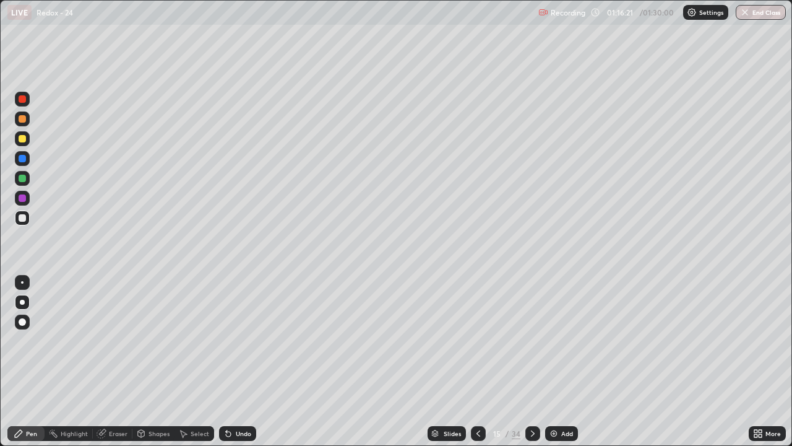
click at [34, 361] on div "Pen" at bounding box center [31, 433] width 11 height 6
click at [114, 361] on div "Eraser" at bounding box center [113, 433] width 40 height 15
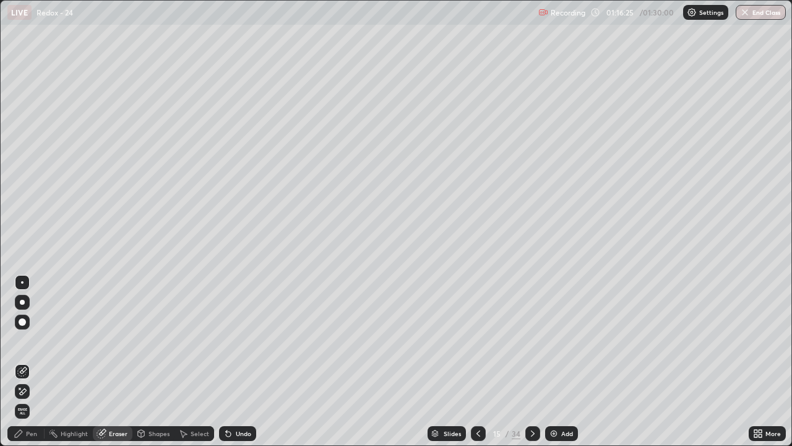
click at [30, 361] on div "Pen" at bounding box center [31, 433] width 11 height 6
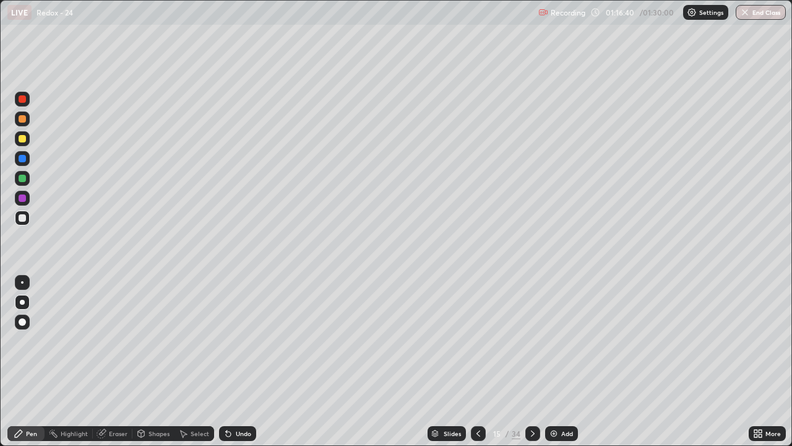
click at [119, 361] on div "Eraser" at bounding box center [113, 433] width 40 height 15
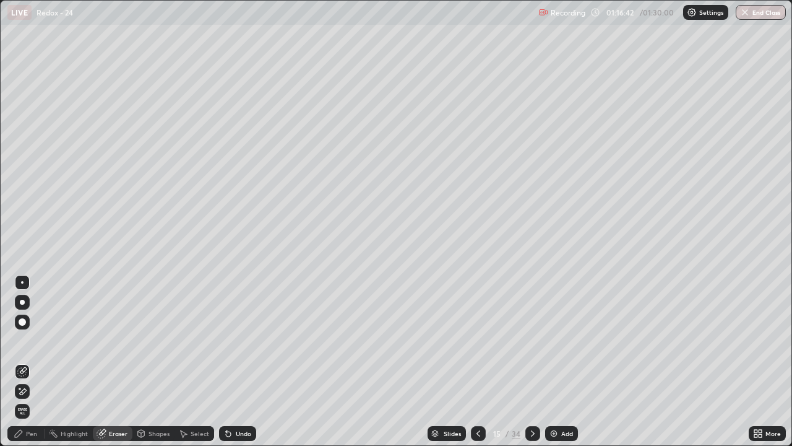
click at [32, 361] on div "Pen" at bounding box center [31, 433] width 11 height 6
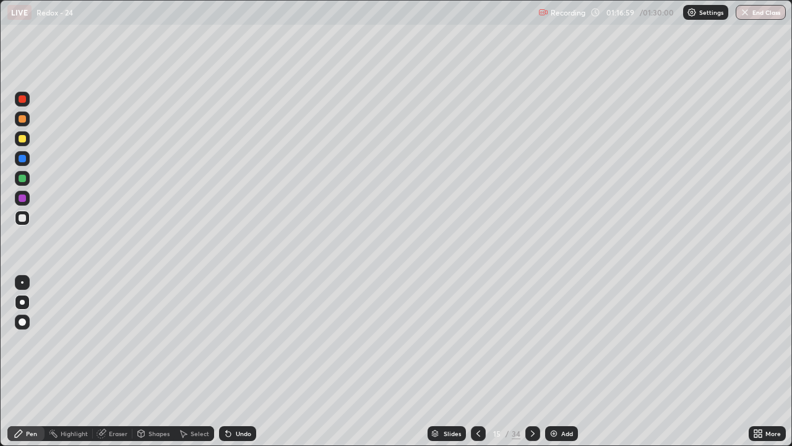
click at [113, 361] on div "Eraser" at bounding box center [113, 433] width 40 height 15
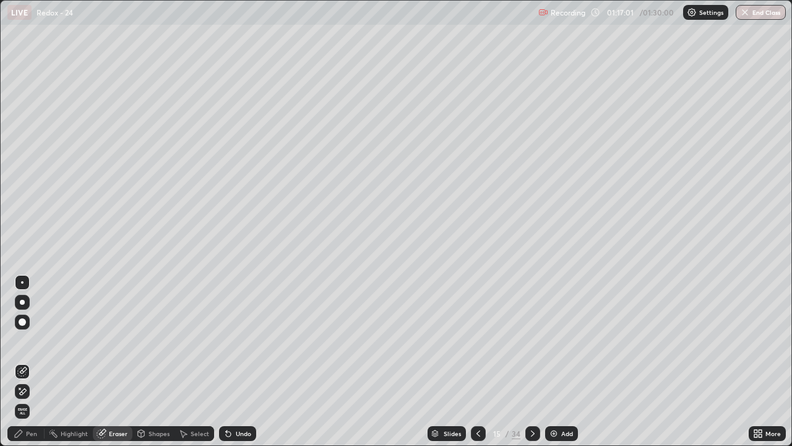
click at [32, 361] on div "Pen" at bounding box center [25, 433] width 37 height 15
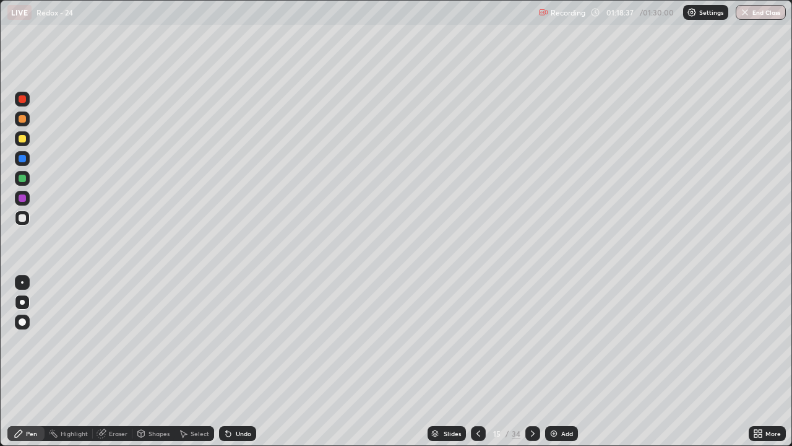
click at [0, 141] on div "Setting up your live class" at bounding box center [396, 223] width 792 height 446
click at [112, 361] on div "Eraser" at bounding box center [118, 433] width 19 height 6
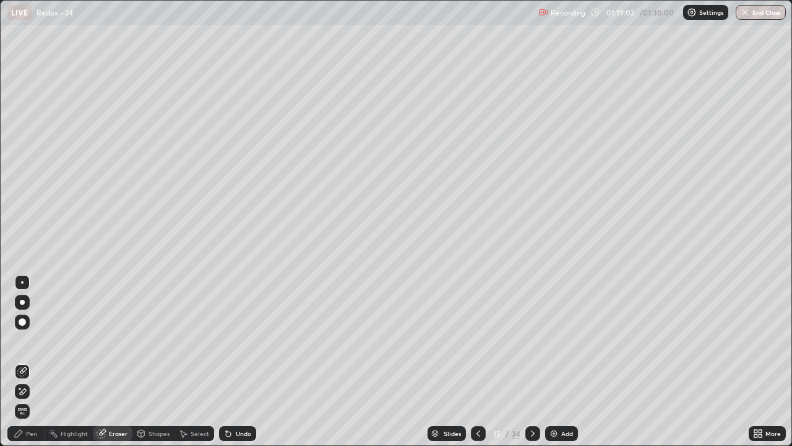
click at [28, 361] on div "Pen" at bounding box center [31, 433] width 11 height 6
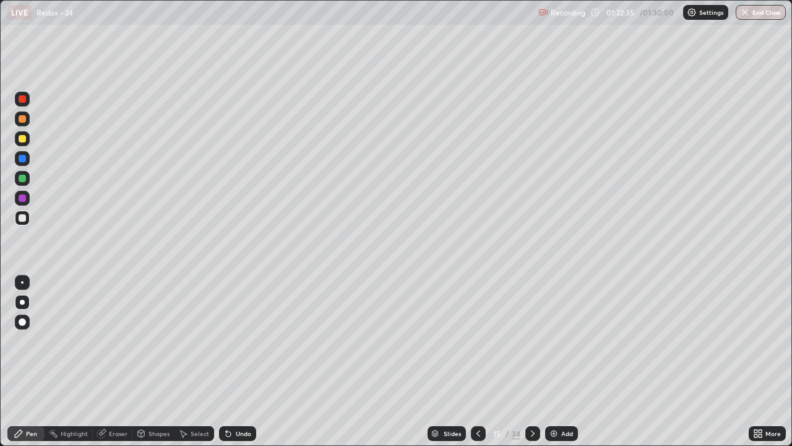
click at [528, 361] on div at bounding box center [532, 433] width 15 height 15
click at [766, 14] on button "End Class" at bounding box center [761, 12] width 50 height 15
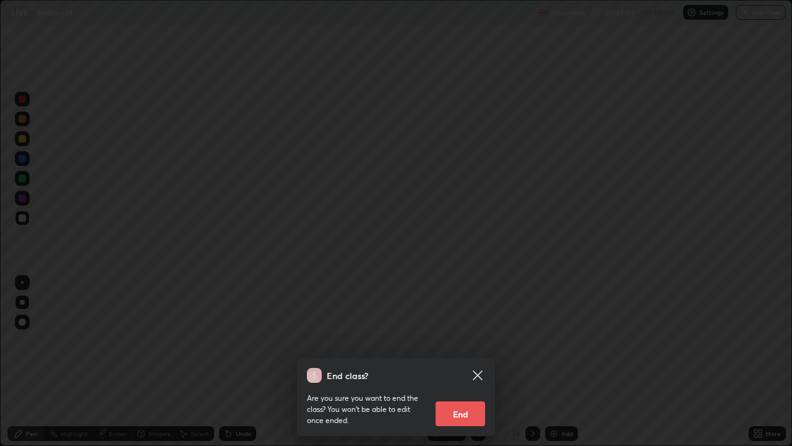
click at [470, 361] on button "End" at bounding box center [461, 413] width 50 height 25
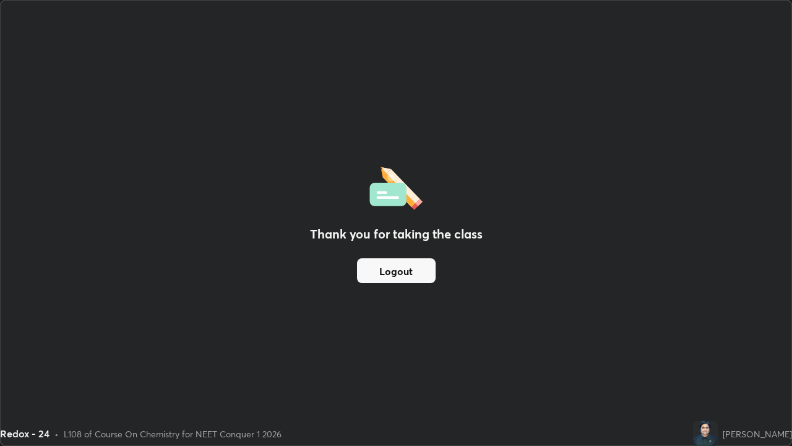
click at [424, 275] on button "Logout" at bounding box center [396, 270] width 79 height 25
